Goal: Navigation & Orientation: Find specific page/section

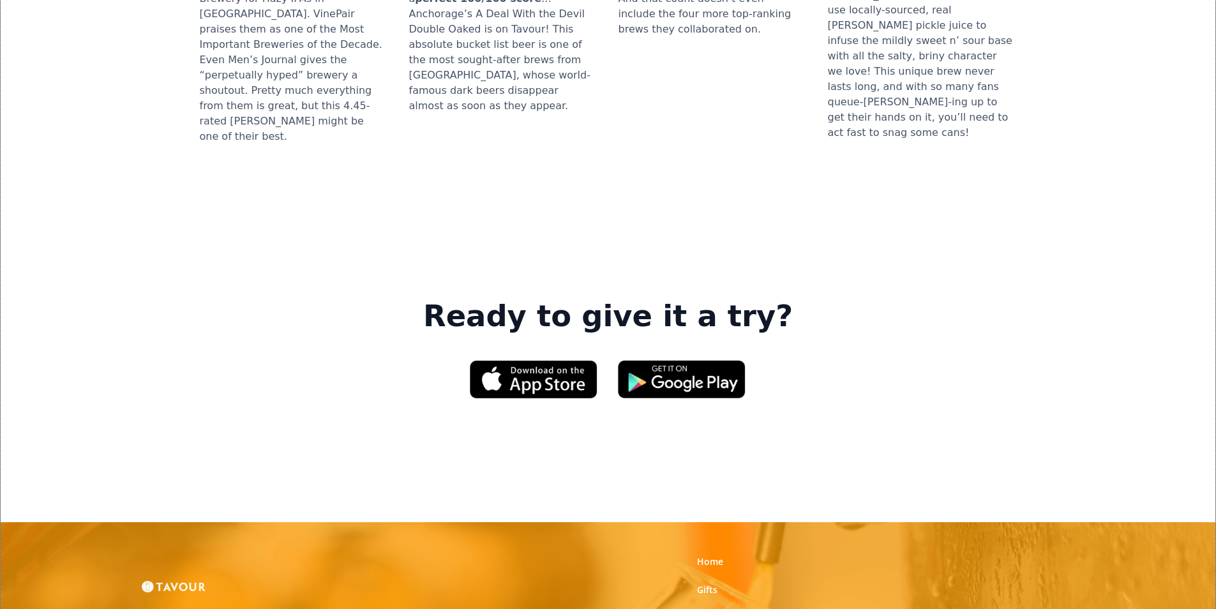
scroll to position [1915, 0]
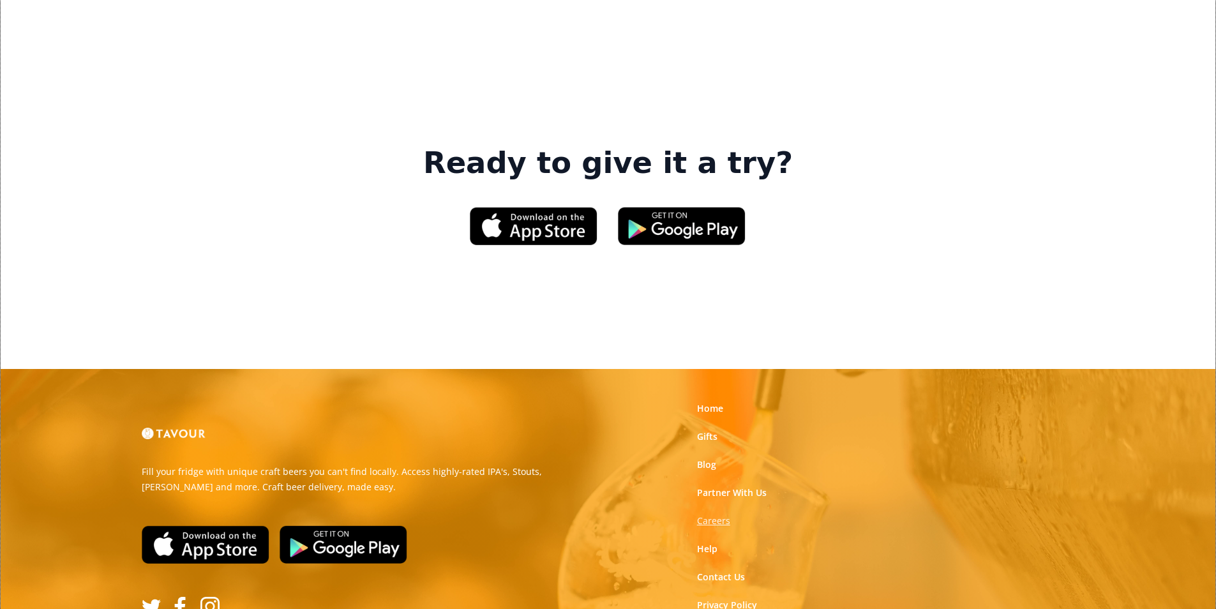
click at [705, 515] on strong "Careers" at bounding box center [713, 521] width 33 height 12
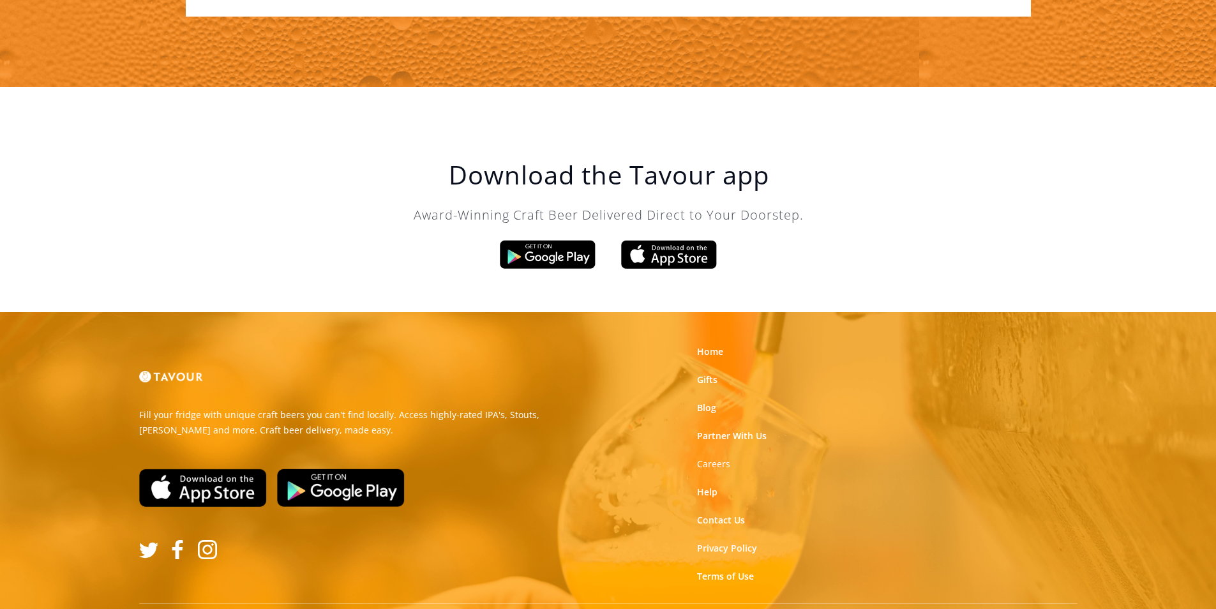
scroll to position [2165, 0]
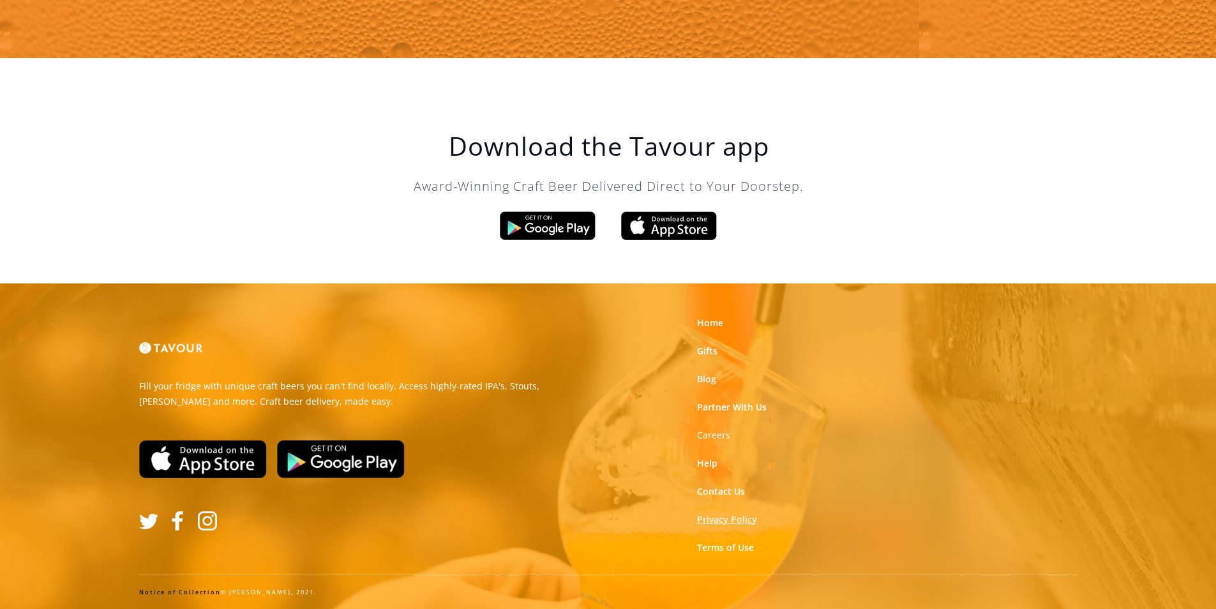
click at [727, 522] on link "Privacy Policy" at bounding box center [727, 519] width 60 height 13
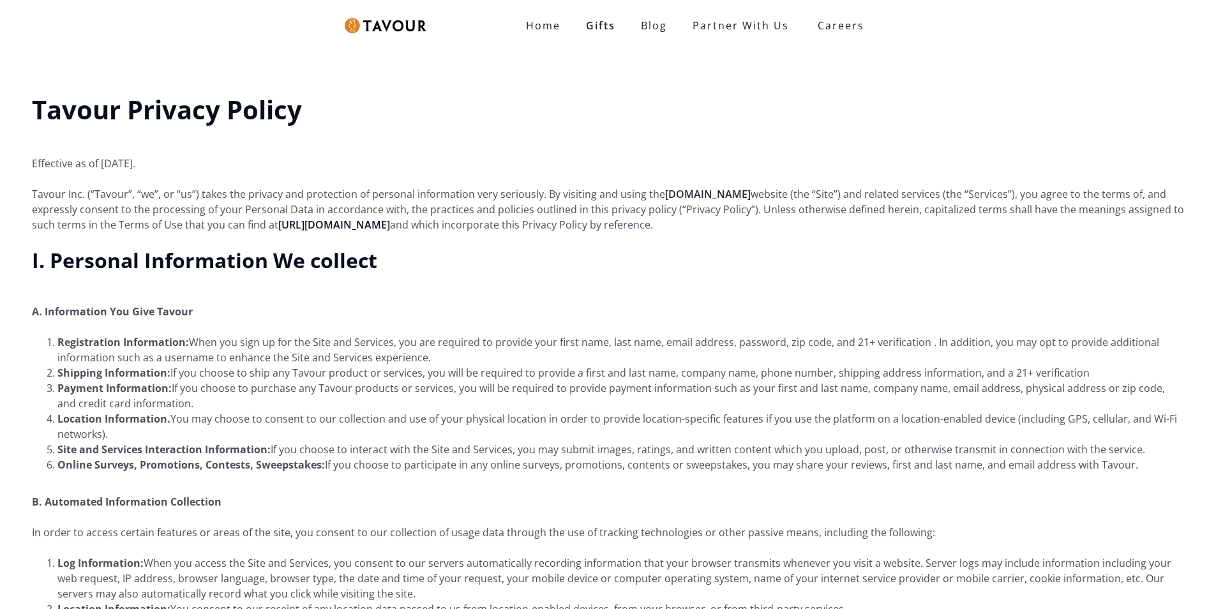
click at [679, 196] on link "Tavour.com" at bounding box center [708, 194] width 86 height 14
